Goal: Find specific page/section

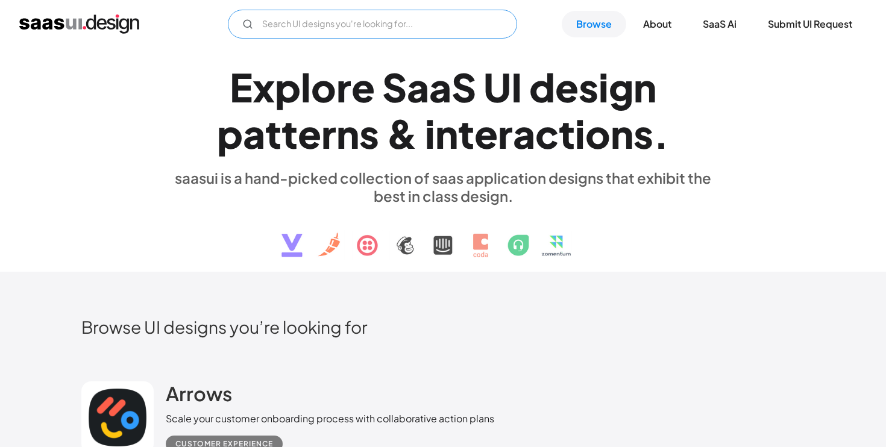
click at [362, 26] on input "Email Form" at bounding box center [372, 24] width 289 height 29
click at [271, 27] on input "cargo" at bounding box center [372, 24] width 289 height 29
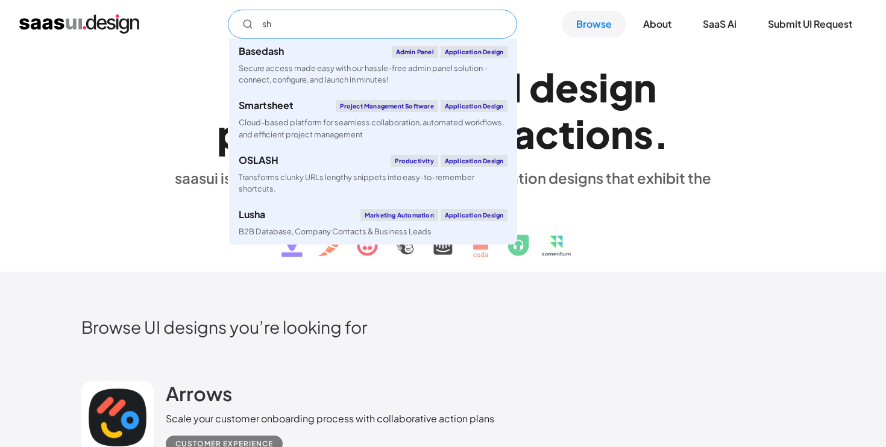
type input "s"
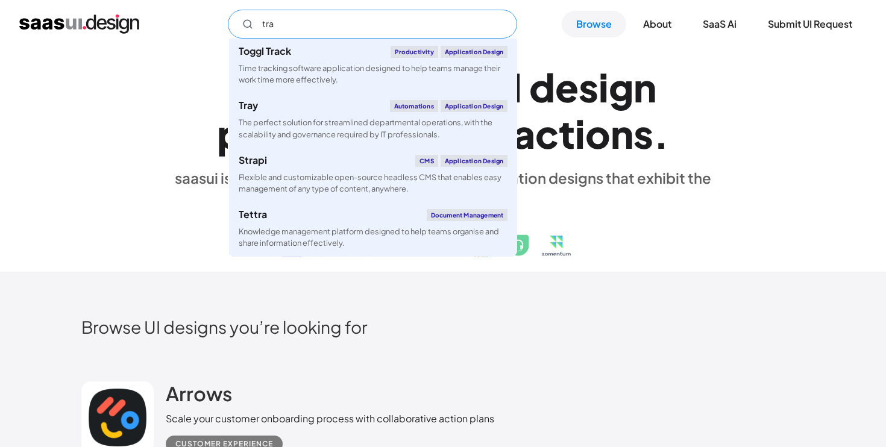
drag, startPoint x: 283, startPoint y: 22, endPoint x: 254, endPoint y: 20, distance: 28.4
click at [254, 20] on input "tra" at bounding box center [372, 24] width 289 height 29
paste input "Freightview"
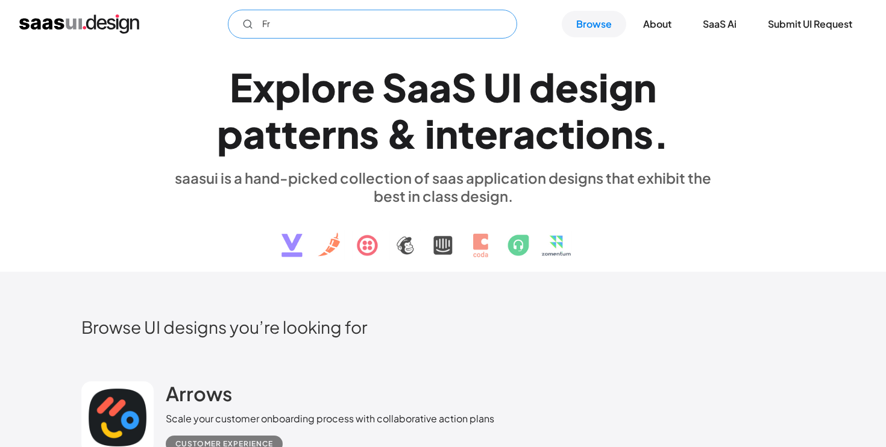
type input "F"
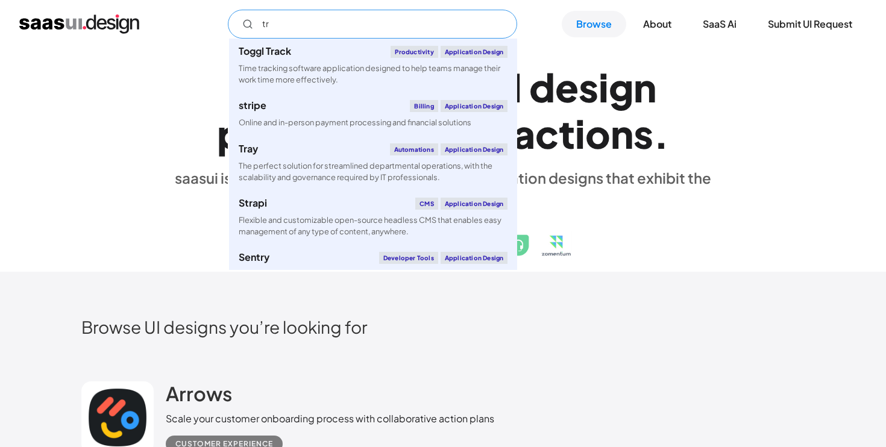
type input "t"
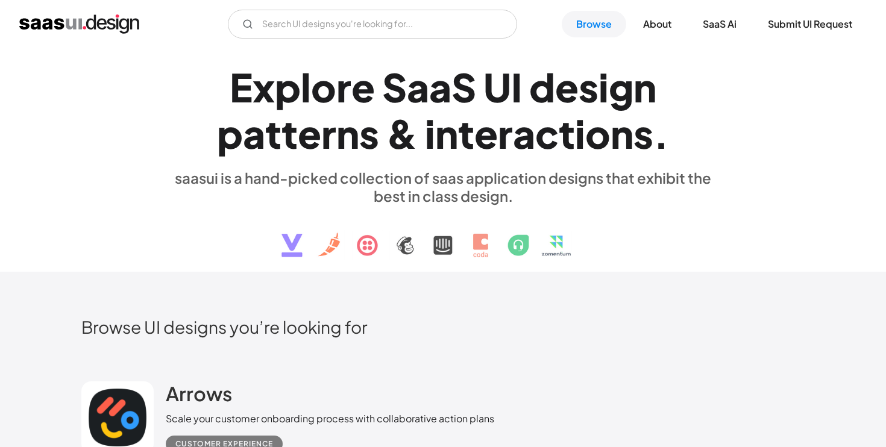
click at [677, 259] on div "E x p l o r e S a a S U I d e s i g n p a t t e r n s & i n t e r a c t i o n s…" at bounding box center [443, 160] width 554 height 216
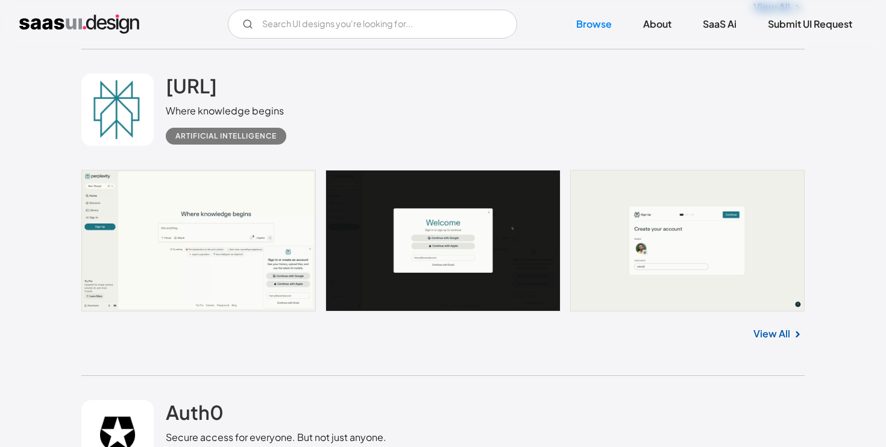
scroll to position [4195, 0]
